Goal: Task Accomplishment & Management: Complete application form

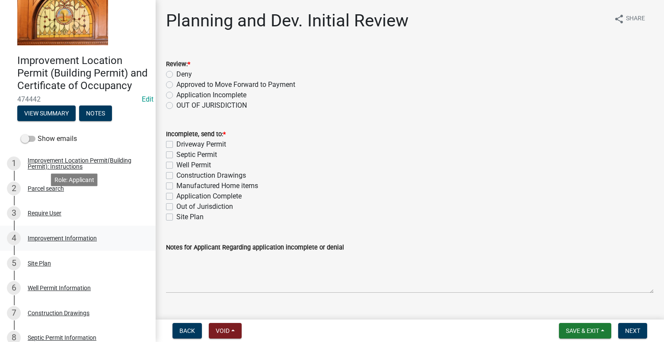
scroll to position [43, 0]
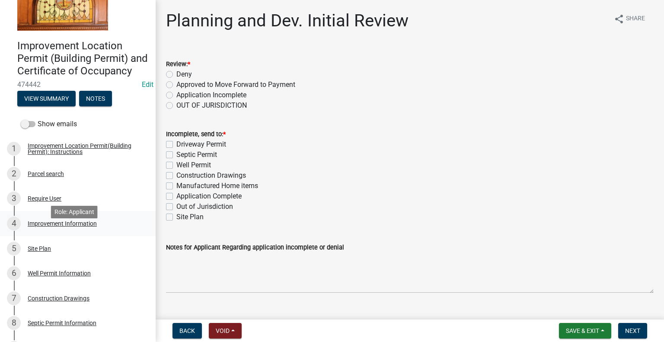
click at [69, 226] on div "Improvement Information" at bounding box center [62, 223] width 69 height 6
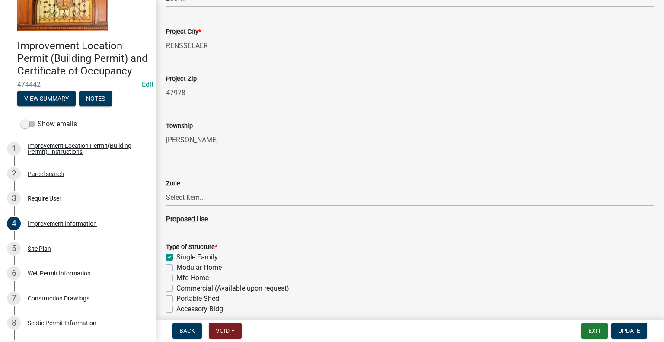
scroll to position [389, 0]
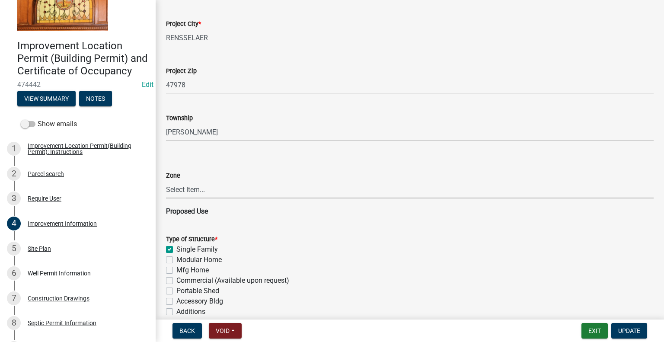
click at [197, 188] on select "Select Item... CO - Conservation PR - Parks & Recreation A1 - Conservation Agri…" at bounding box center [409, 190] width 487 height 18
click at [166, 181] on select "Select Item... CO - Conservation PR - Parks & Recreation A1 - Conservation Agri…" at bounding box center [409, 190] width 487 height 18
select select "8bbf6709-b682-4859-bc26-bad637e1a2ad"
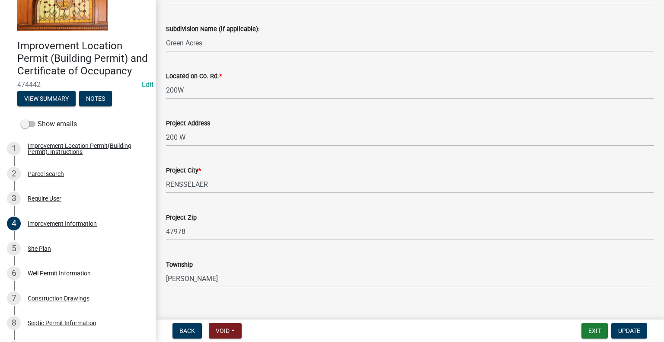
scroll to position [259, 0]
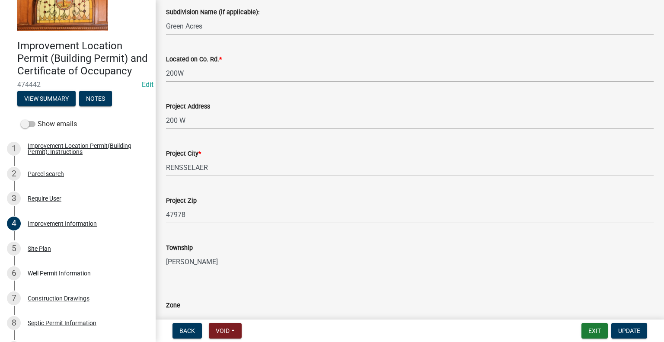
click at [162, 119] on div "Project Address 200 W" at bounding box center [409, 109] width 500 height 40
click at [165, 119] on div "Project Address 200 W" at bounding box center [409, 109] width 500 height 40
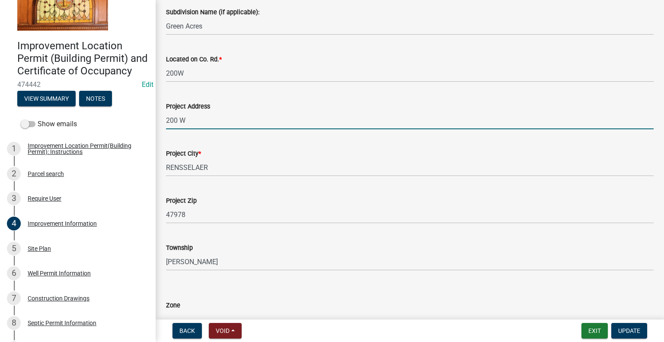
drag, startPoint x: 166, startPoint y: 118, endPoint x: 171, endPoint y: 118, distance: 4.8
click at [166, 118] on input "200 W" at bounding box center [409, 120] width 487 height 18
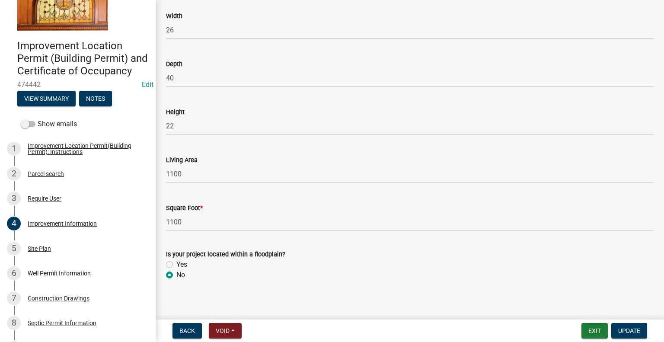
scroll to position [1301, 0]
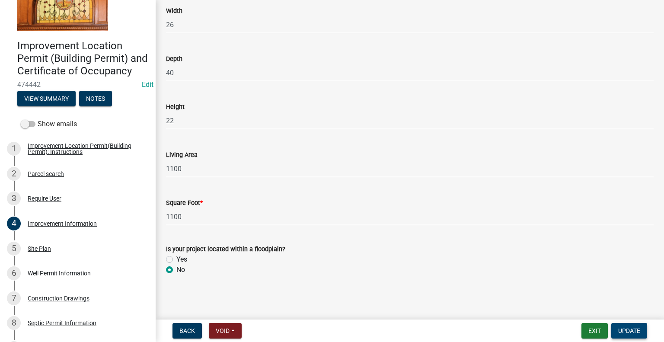
type input "7429 N 200 W"
click at [628, 330] on span "Update" at bounding box center [629, 330] width 22 height 7
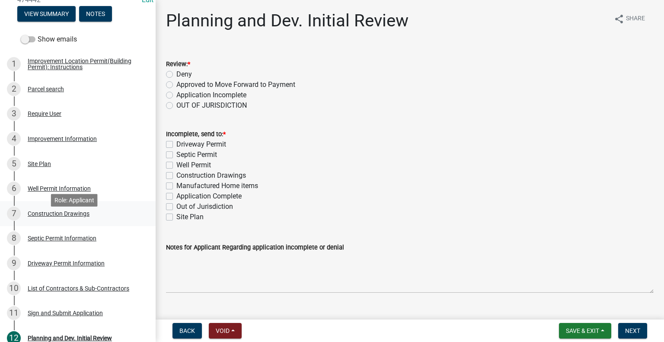
scroll to position [130, 0]
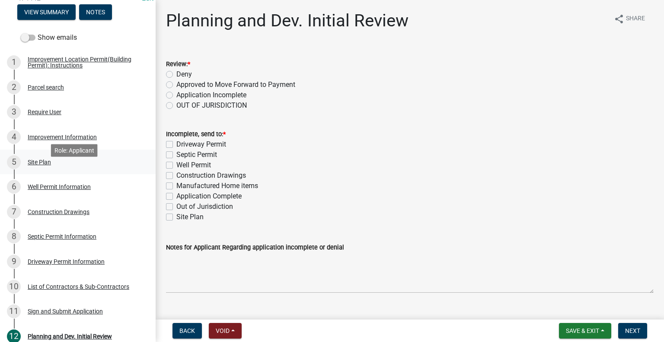
click at [48, 169] on div "5 Site Plan" at bounding box center [74, 162] width 135 height 14
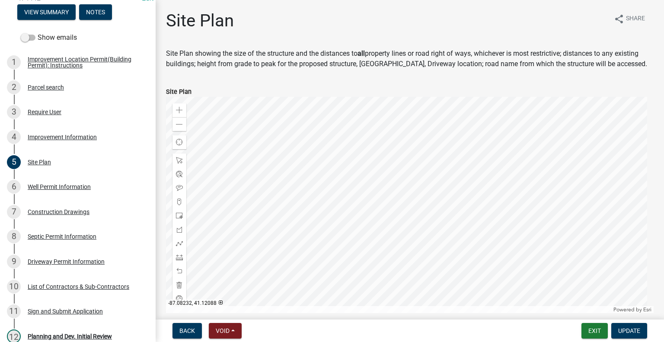
scroll to position [133, 0]
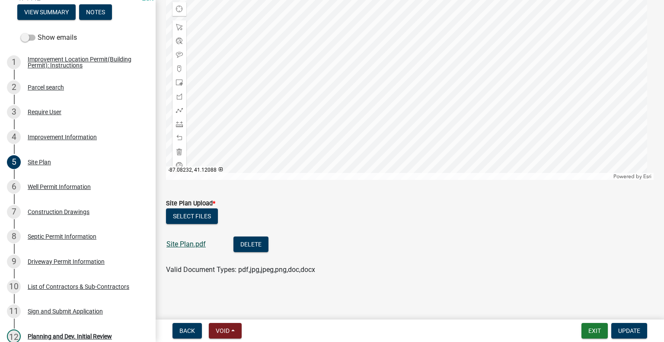
click at [197, 246] on link "Site Plan.pdf" at bounding box center [185, 244] width 39 height 8
click at [83, 190] on div "Well Permit Information" at bounding box center [59, 187] width 63 height 6
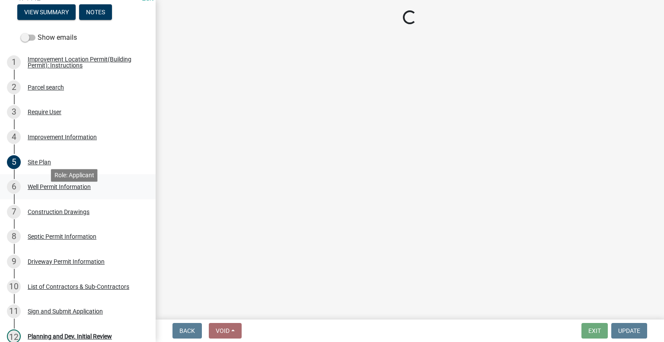
scroll to position [0, 0]
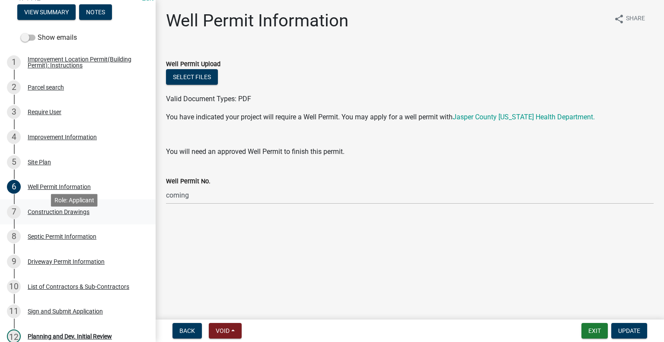
click at [54, 215] on div "Construction Drawings" at bounding box center [59, 212] width 62 height 6
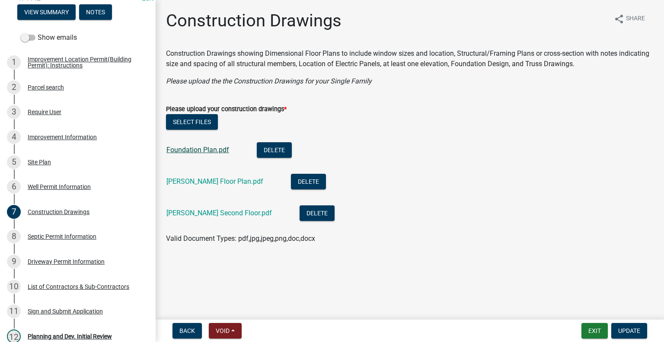
click at [182, 152] on link "Foundation Plan.pdf" at bounding box center [197, 150] width 63 height 8
click at [227, 183] on link "[PERSON_NAME] Floor Plan.pdf" at bounding box center [214, 181] width 97 height 8
click at [219, 213] on link "[PERSON_NAME] Second Floor.pdf" at bounding box center [218, 213] width 105 height 8
click at [76, 239] on div "Septic Permit Information" at bounding box center [62, 236] width 69 height 6
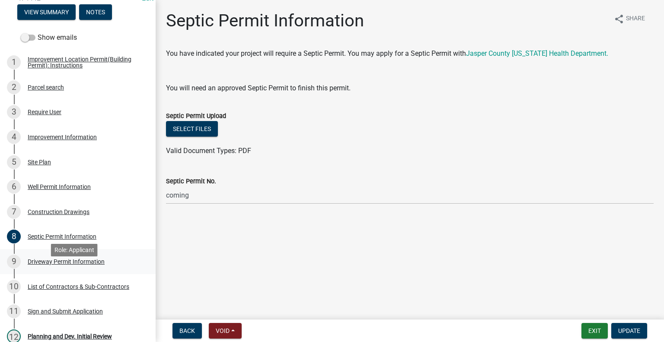
click at [73, 264] on div "Driveway Permit Information" at bounding box center [66, 261] width 77 height 6
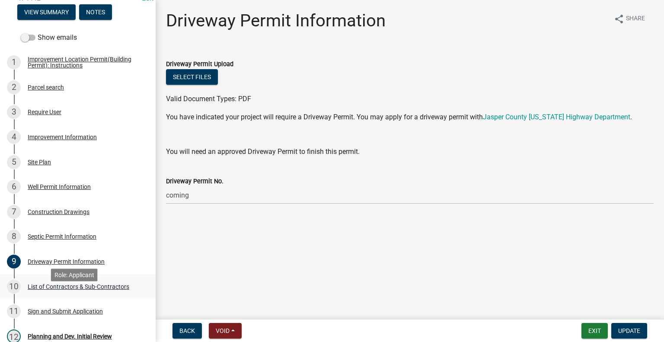
click at [78, 289] on div "List of Contractors & Sub-Contractors" at bounding box center [79, 286] width 102 height 6
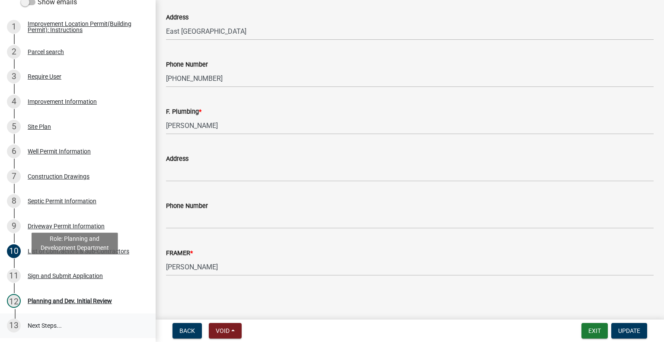
scroll to position [216, 0]
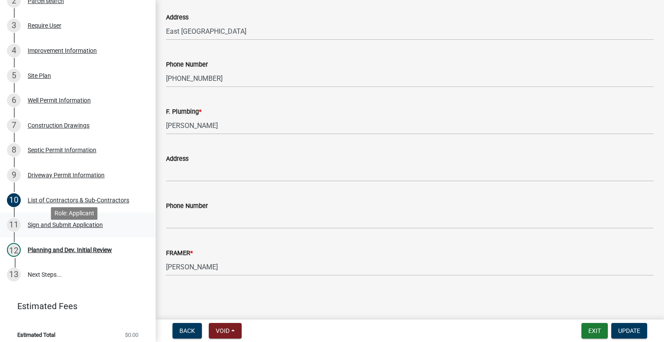
click at [88, 228] on div "Sign and Submit Application" at bounding box center [65, 225] width 75 height 6
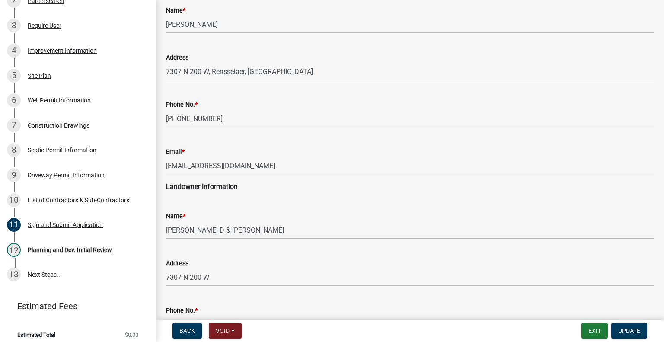
scroll to position [86, 0]
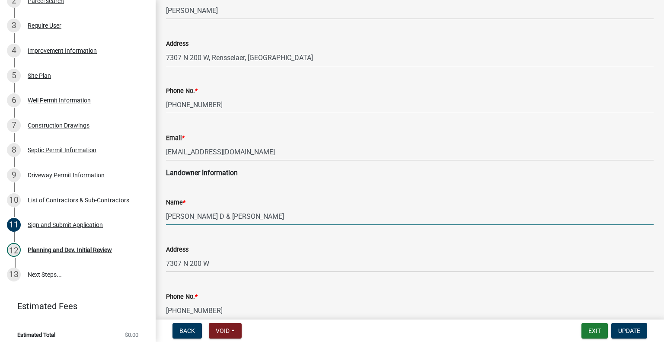
click at [190, 217] on input "[PERSON_NAME] D & [PERSON_NAME]" at bounding box center [409, 216] width 487 height 18
drag, startPoint x: 190, startPoint y: 217, endPoint x: 166, endPoint y: 218, distance: 23.8
click at [166, 218] on input "[PERSON_NAME] D & [PERSON_NAME]" at bounding box center [409, 216] width 487 height 18
click at [247, 216] on input "AMBER D & [PERSON_NAME]" at bounding box center [409, 216] width 487 height 18
paste input "GREEN,"
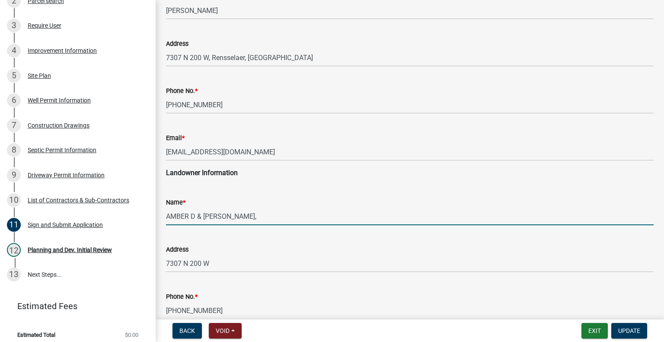
click at [238, 212] on input "AMBER D & [PERSON_NAME]," at bounding box center [409, 216] width 487 height 18
type input "AMBER D & [PERSON_NAME]"
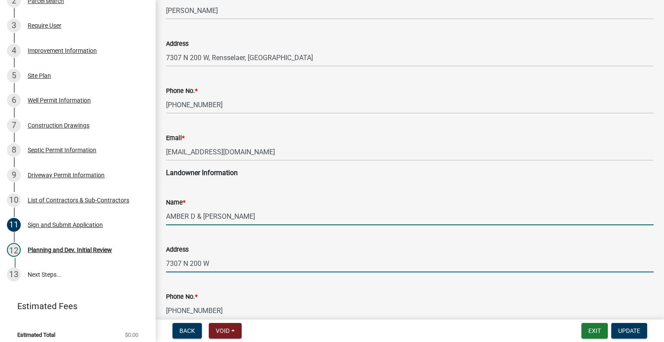
click at [233, 263] on input "7307 N 200 W" at bounding box center [409, 263] width 487 height 18
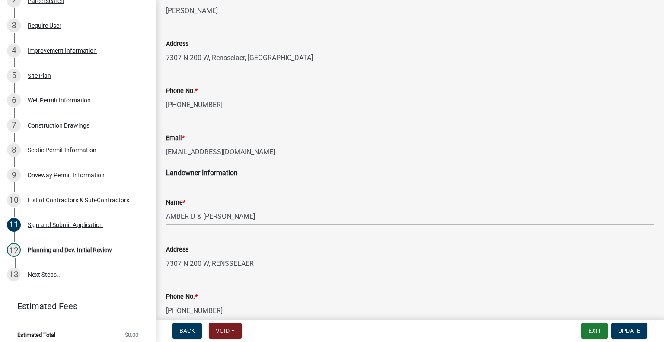
type input "7307 N 200 W, RENSSELAER"
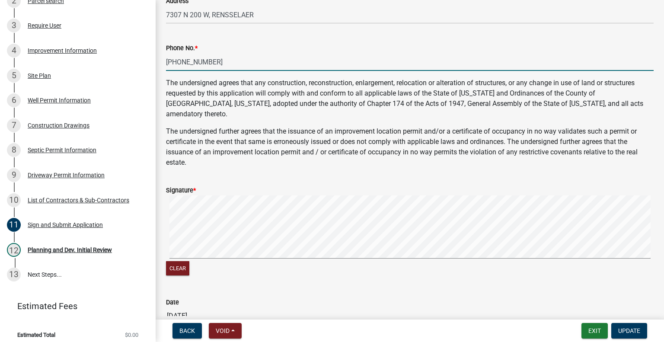
scroll to position [349, 0]
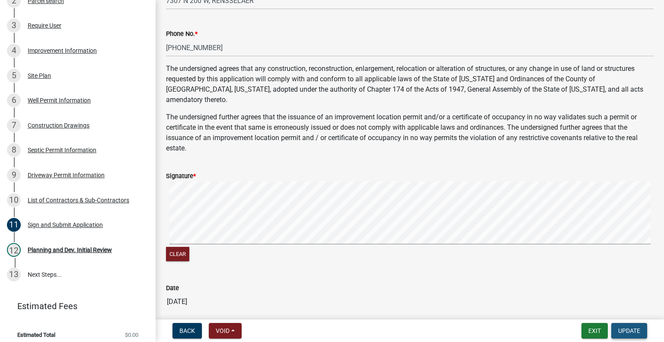
click at [626, 327] on span "Update" at bounding box center [629, 330] width 22 height 7
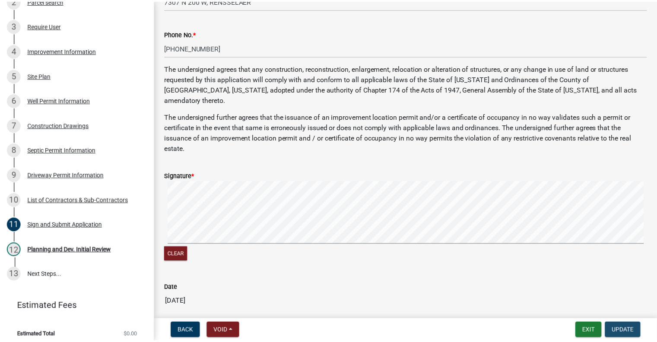
scroll to position [0, 0]
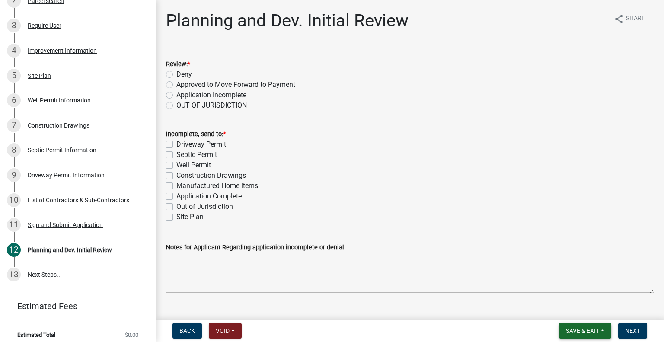
click at [581, 331] on span "Save & Exit" at bounding box center [582, 330] width 33 height 7
click at [582, 309] on button "Save & Exit" at bounding box center [576, 308] width 69 height 21
